Goal: Navigation & Orientation: Understand site structure

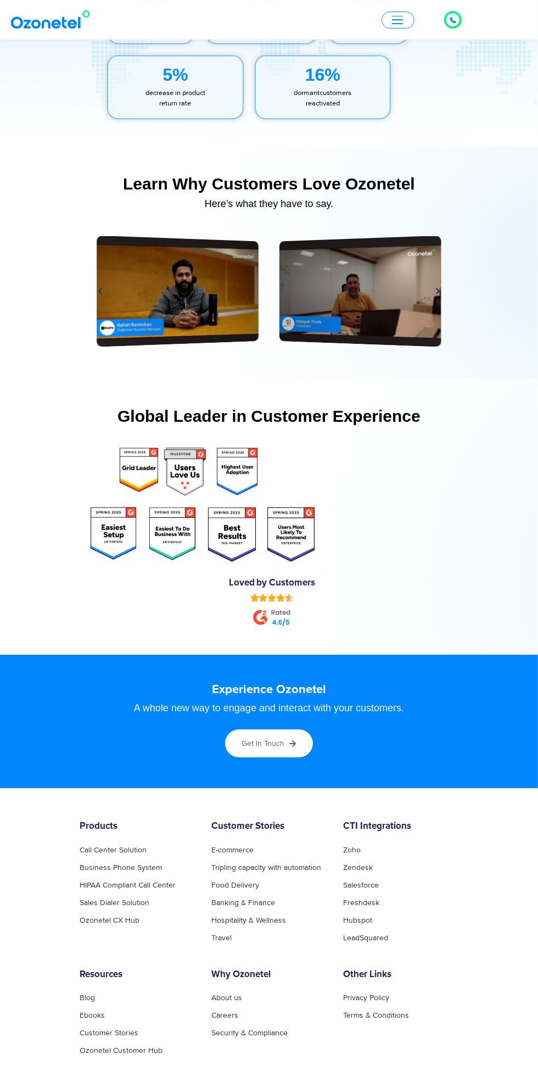
scroll to position [5339, 0]
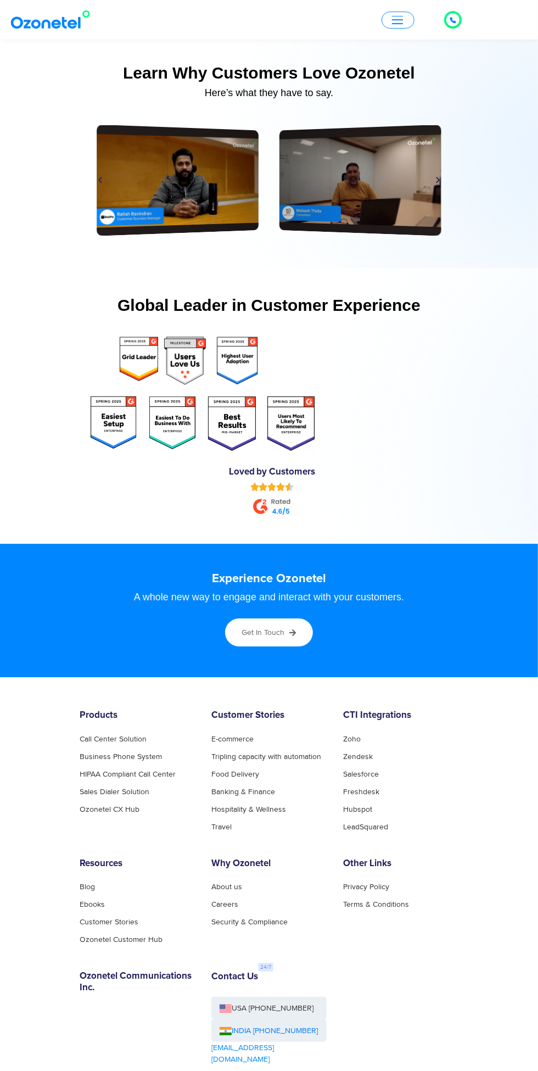
click at [398, 16] on span "button" at bounding box center [397, 16] width 11 height 1
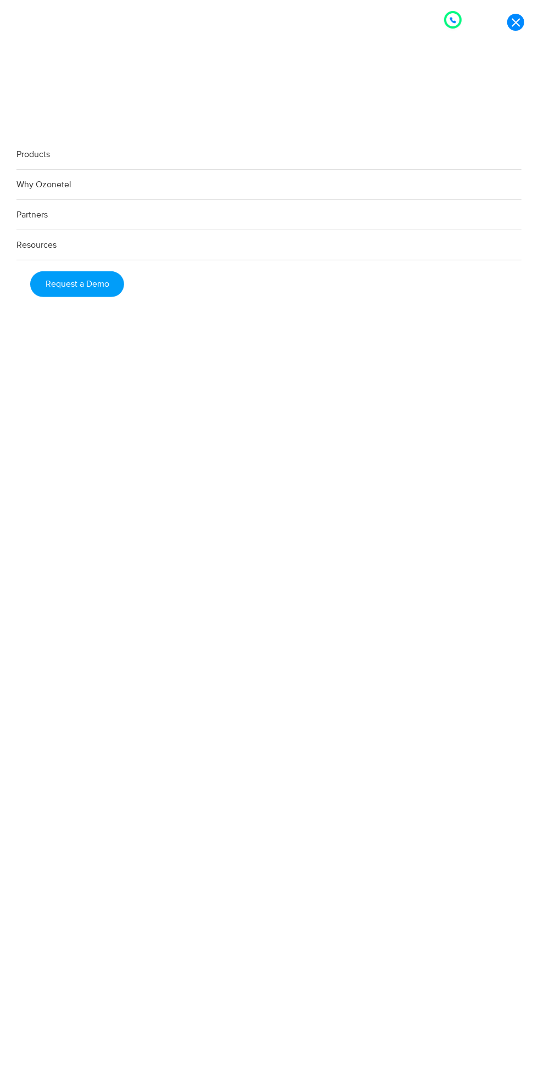
click at [453, 19] on icon at bounding box center [453, 20] width 7 height 7
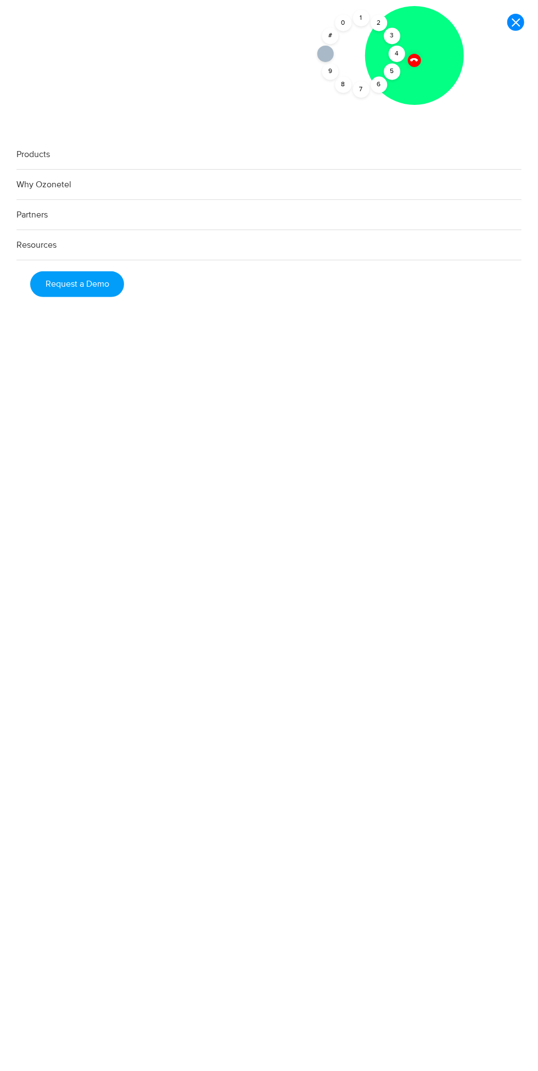
click at [418, 71] on div at bounding box center [414, 55] width 99 height 99
click at [510, 23] on link at bounding box center [515, 22] width 17 height 17
